Goal: Find specific page/section

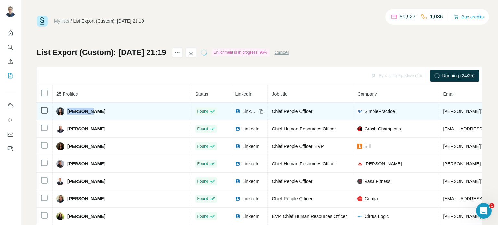
drag, startPoint x: 96, startPoint y: 113, endPoint x: 68, endPoint y: 114, distance: 27.9
click at [68, 114] on div "[PERSON_NAME]" at bounding box center [121, 112] width 131 height 8
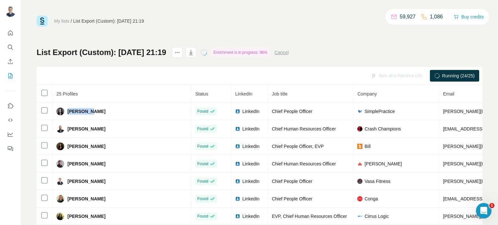
copy span "[PERSON_NAME]"
